Goal: Task Accomplishment & Management: Use online tool/utility

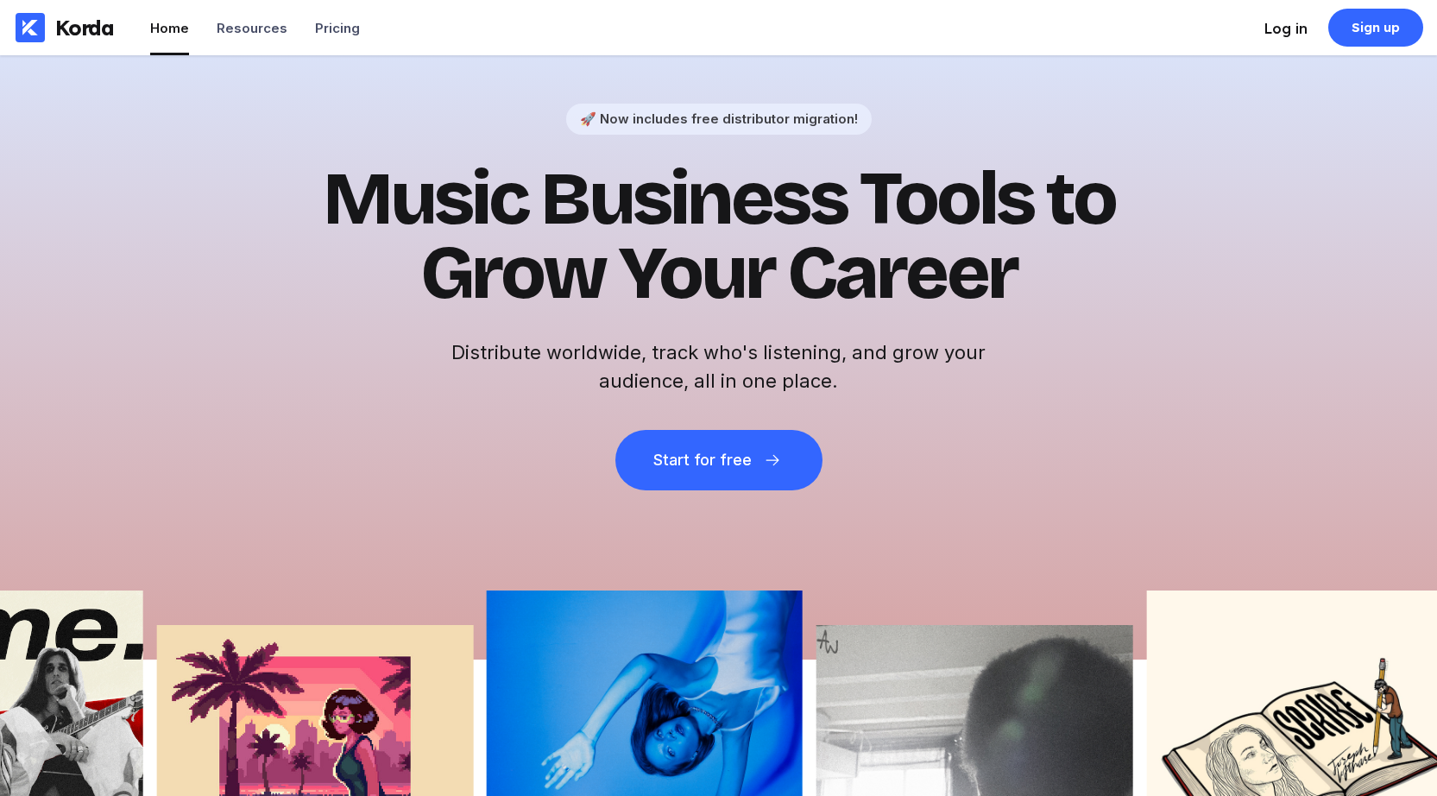
click at [1272, 28] on div "Log in" at bounding box center [1285, 28] width 43 height 17
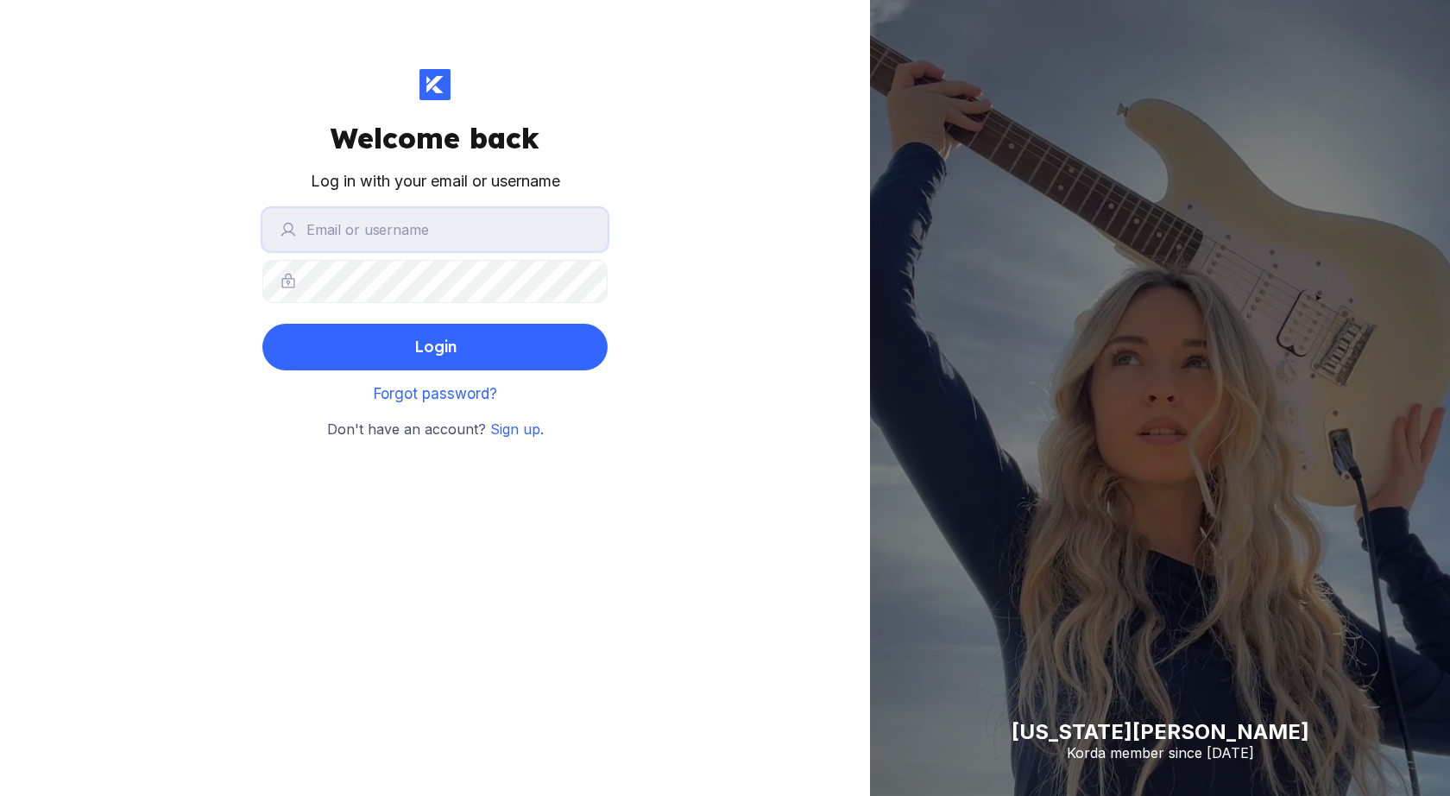
type input "julco"
click at [435, 346] on button "Login" at bounding box center [434, 347] width 345 height 47
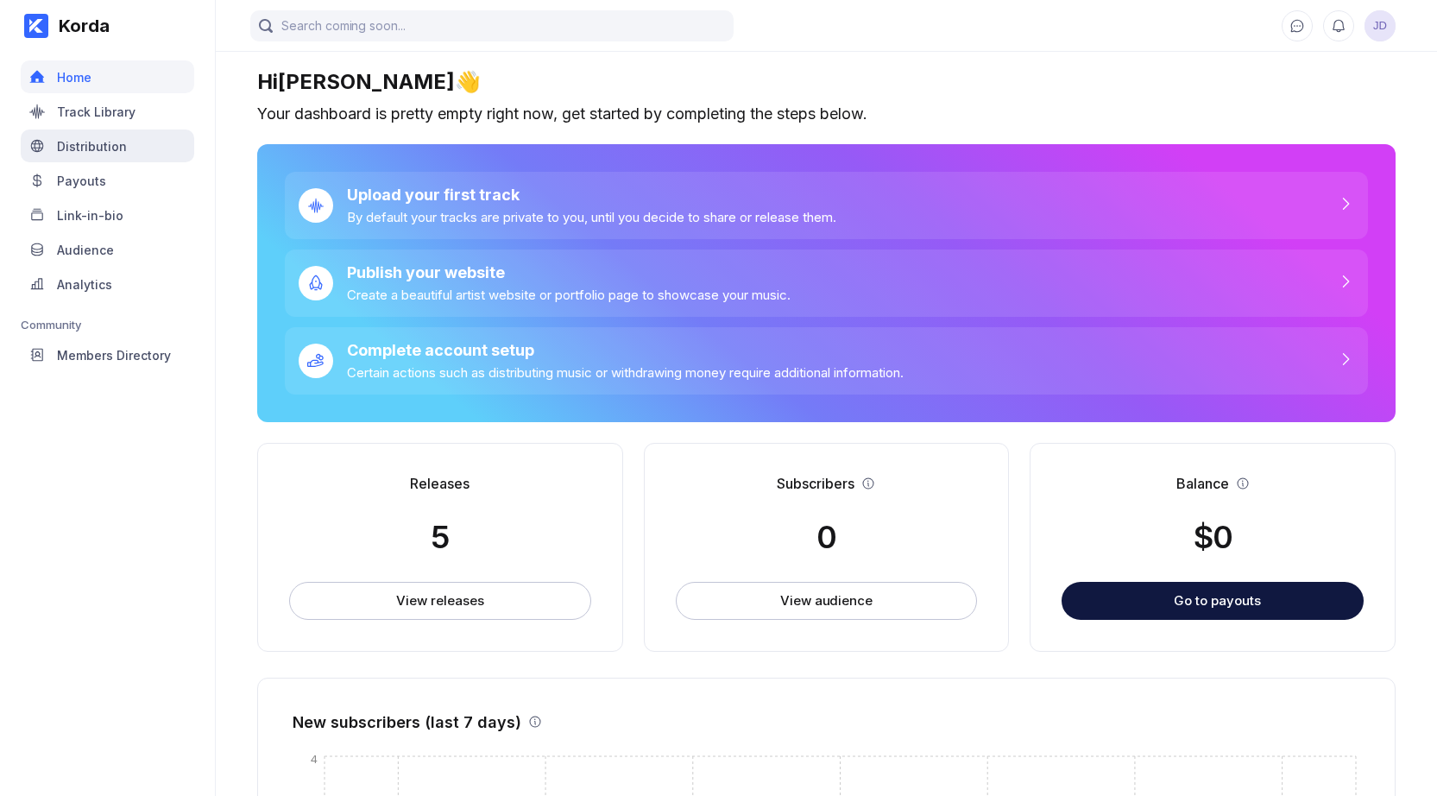
click at [91, 148] on div "Distribution" at bounding box center [92, 146] width 70 height 15
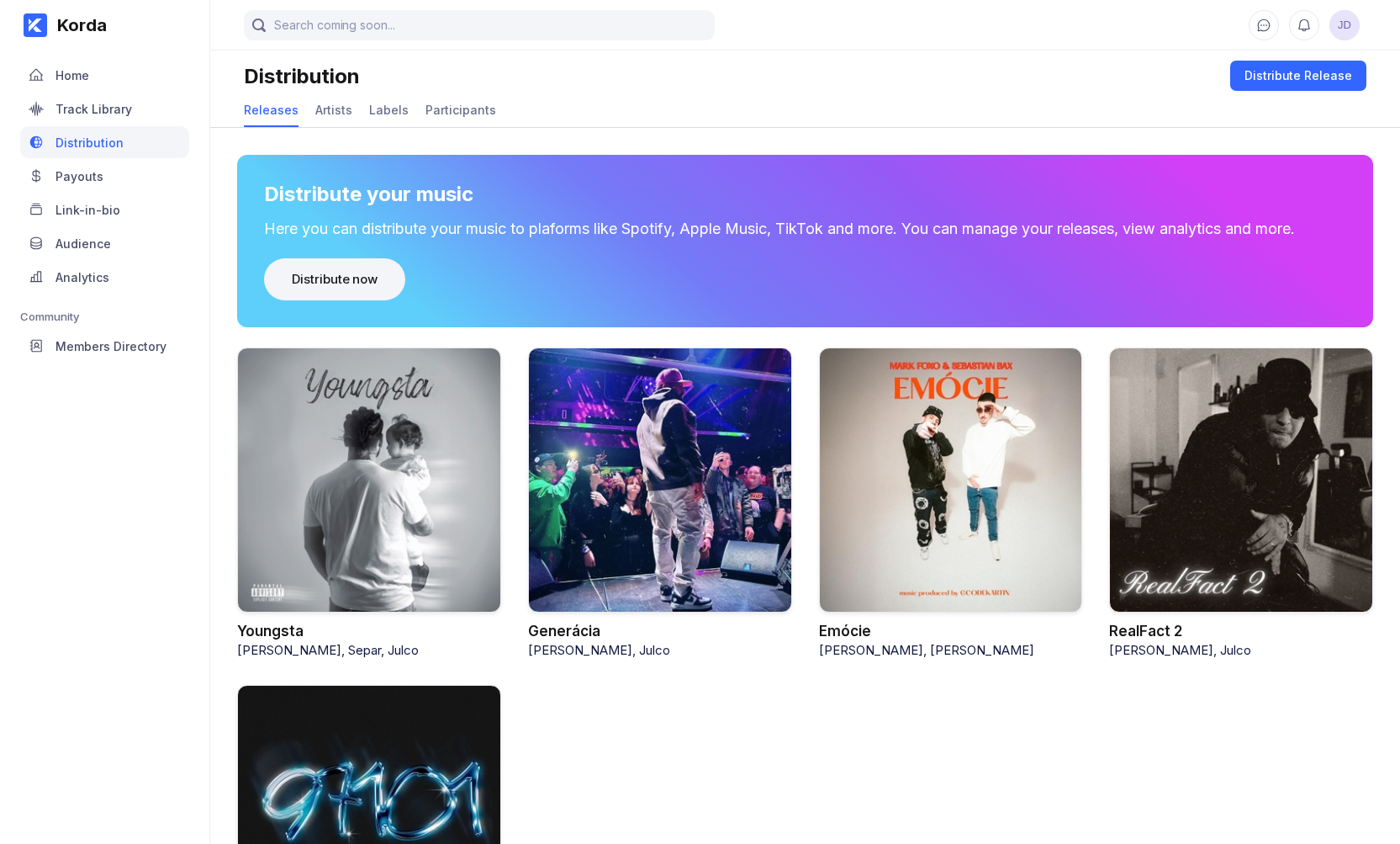
click at [359, 273] on div "Distribute now" at bounding box center [335, 279] width 86 height 17
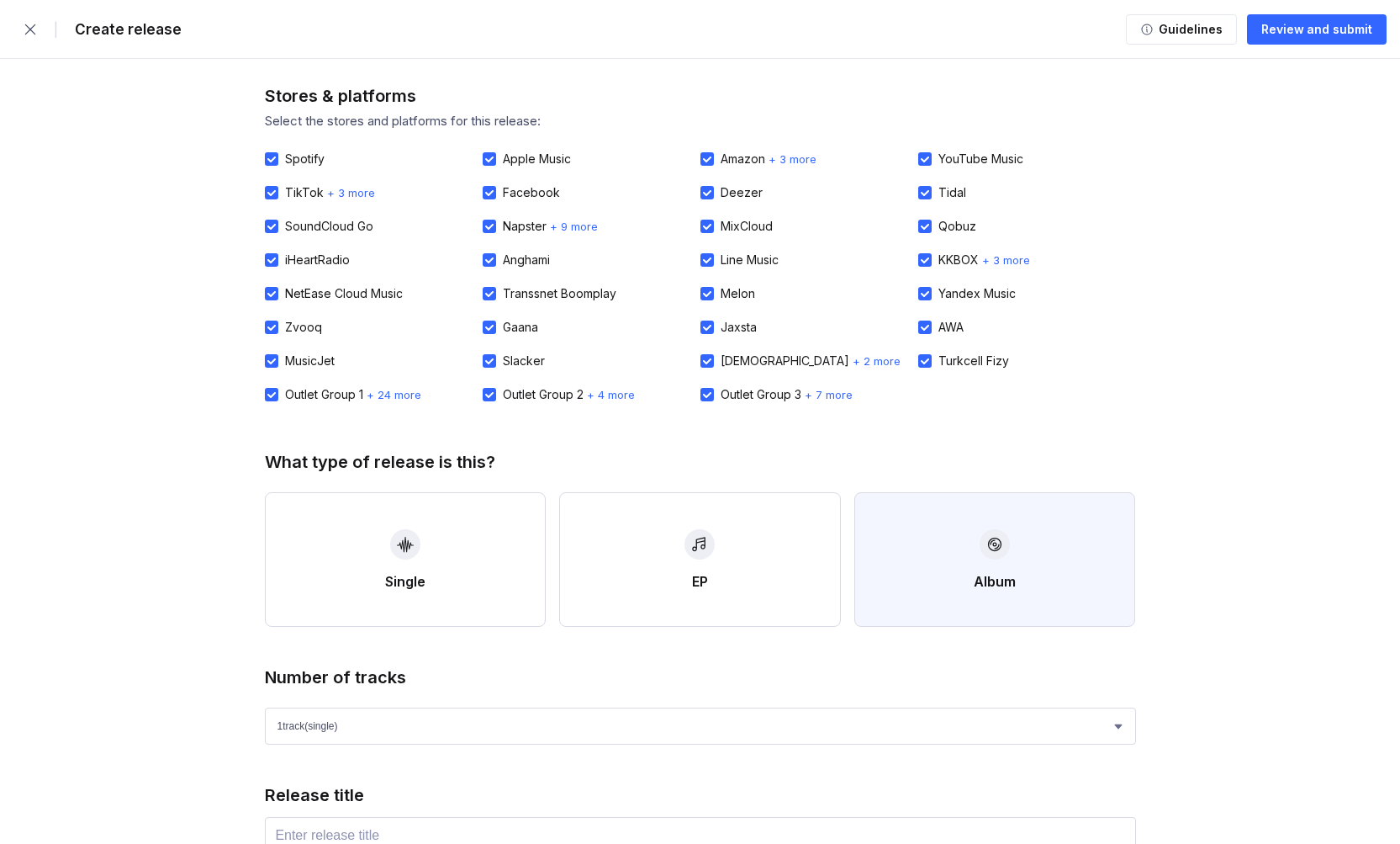
click at [1005, 575] on div "Album" at bounding box center [994, 581] width 42 height 17
click at [386, 705] on div "Number of tracks 1 track (single) 2 track s 3 track s 4 track s" at bounding box center [700, 705] width 871 height 77
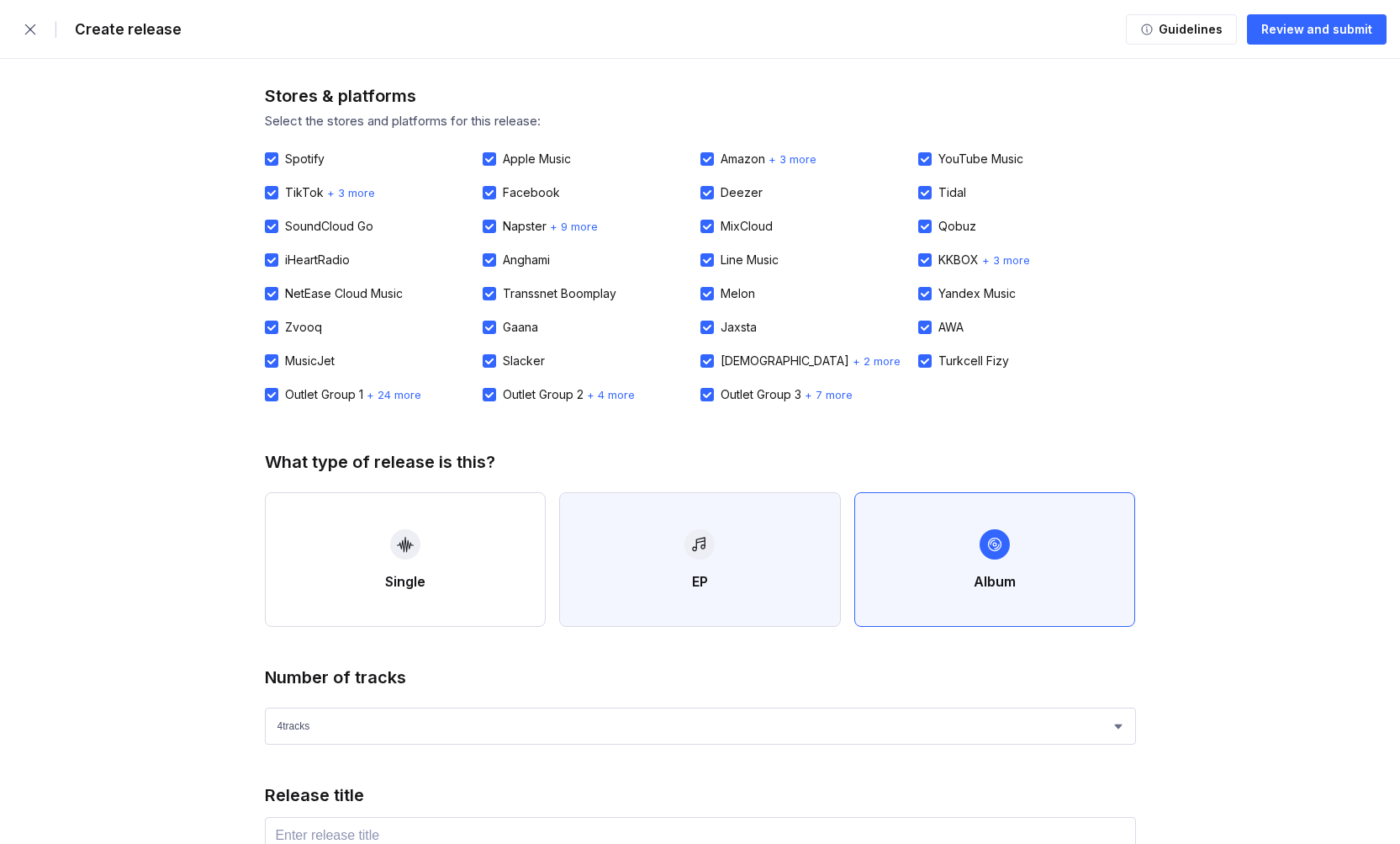
click at [751, 592] on button "EP" at bounding box center [700, 559] width 282 height 134
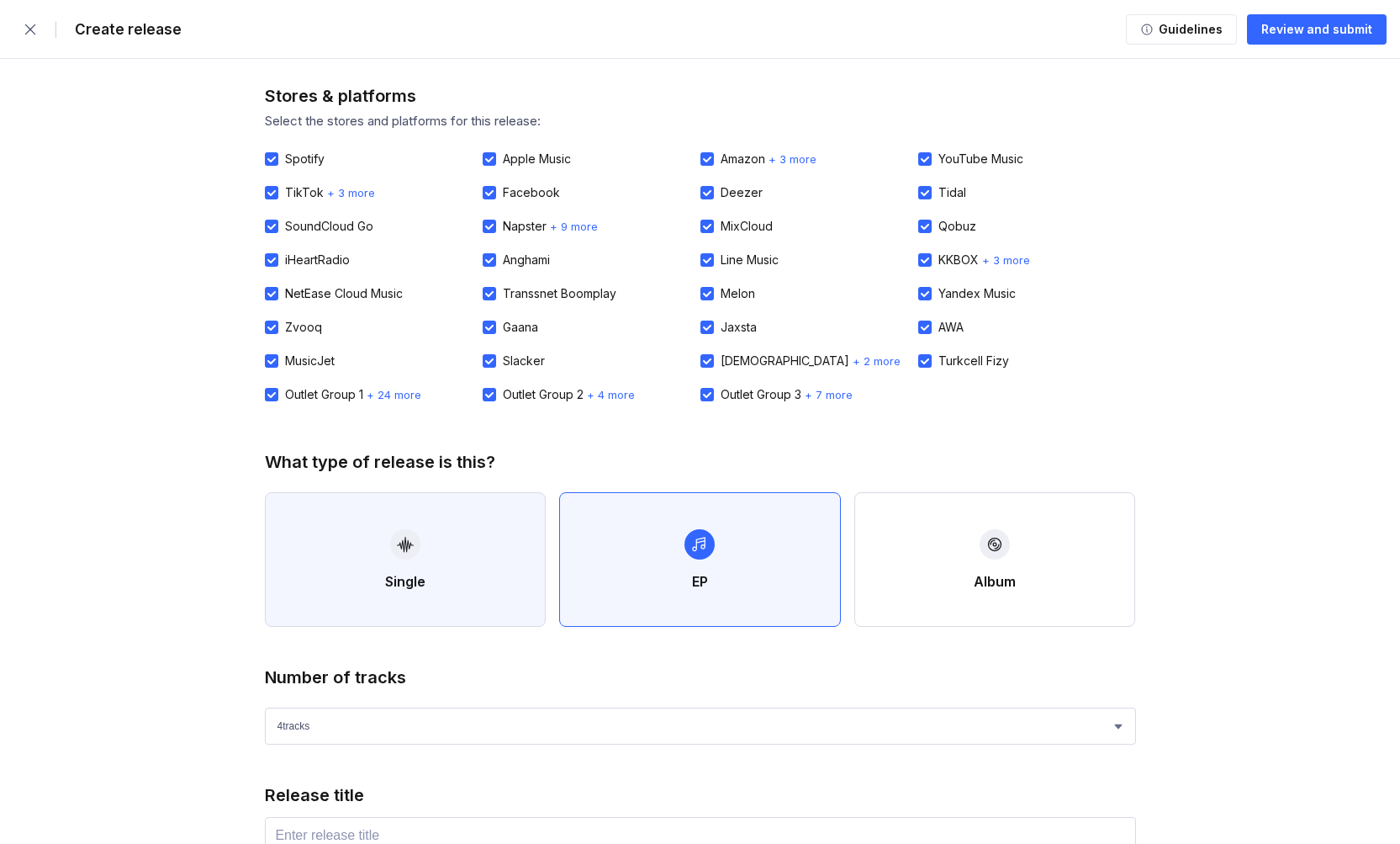
click at [338, 550] on button "Single" at bounding box center [405, 559] width 282 height 134
select select "1"
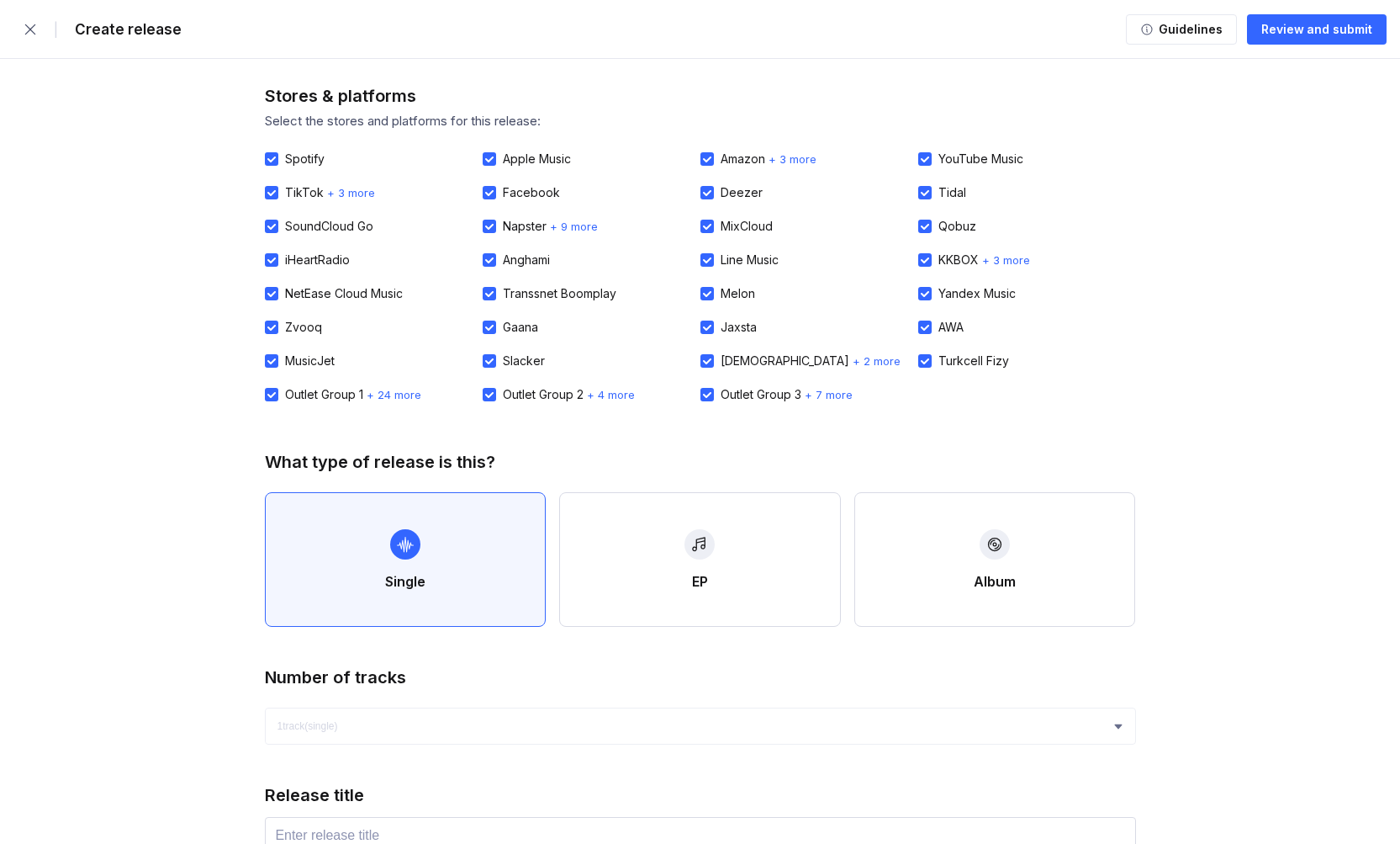
click at [126, 27] on div "Create release" at bounding box center [123, 29] width 117 height 17
click at [28, 24] on icon "button" at bounding box center [29, 29] width 17 height 17
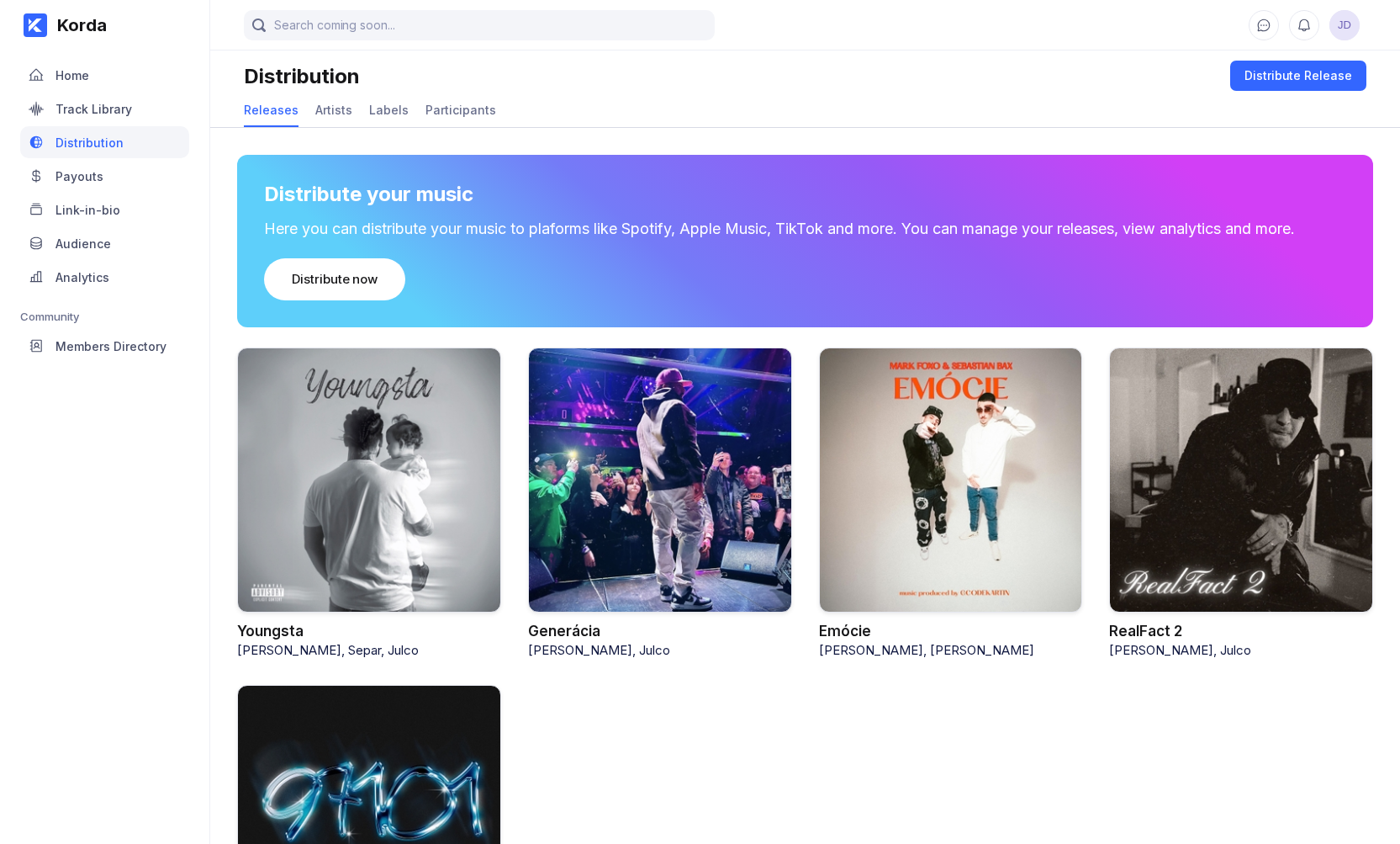
scroll to position [186, 0]
